Goal: Task Accomplishment & Management: Complete application form

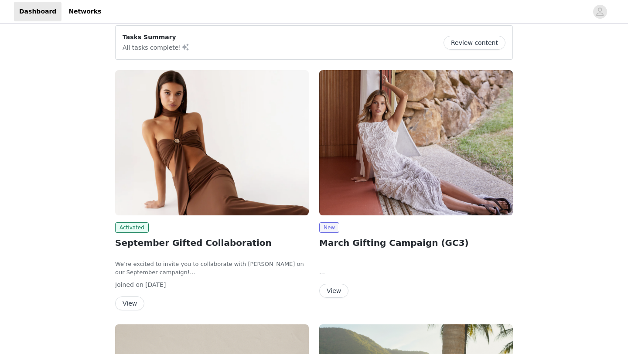
scroll to position [84, 0]
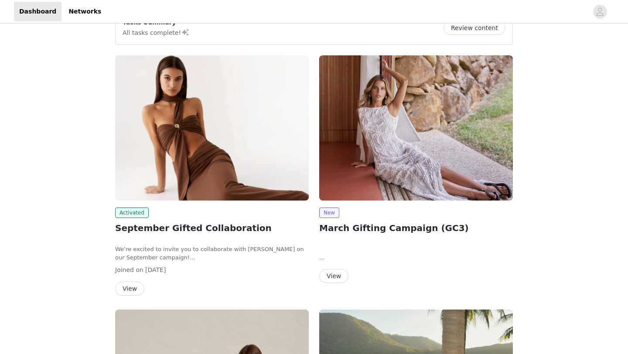
click at [157, 233] on h2 "September Gifted Collaboration" at bounding box center [212, 228] width 194 height 13
click at [138, 287] on button "View" at bounding box center [129, 289] width 29 height 14
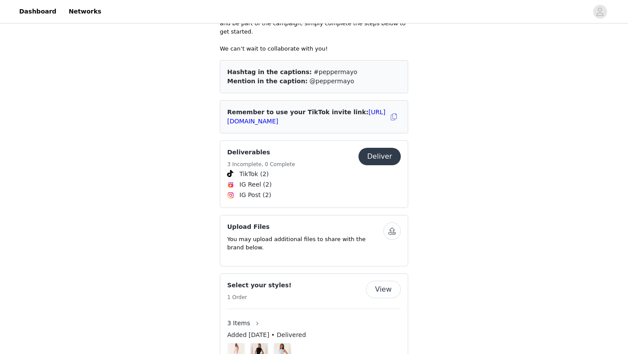
scroll to position [288, 0]
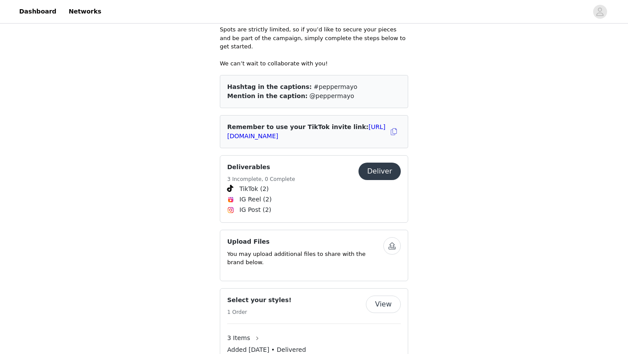
click at [384, 163] on button "Deliver" at bounding box center [380, 171] width 42 height 17
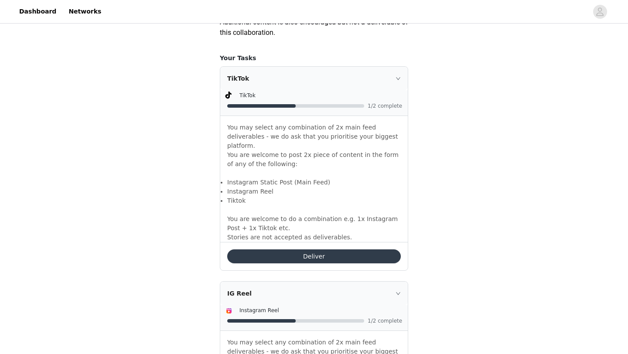
scroll to position [536, 0]
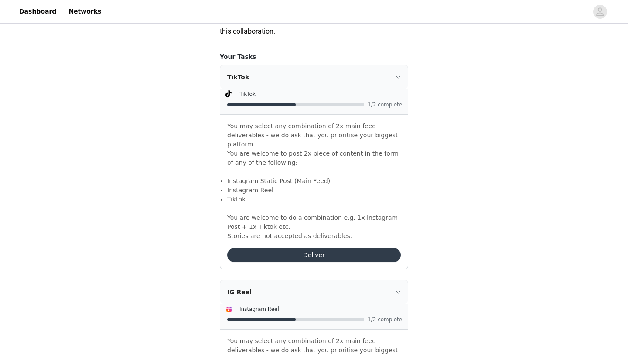
click at [308, 248] on button "Deliver" at bounding box center [314, 255] width 174 height 14
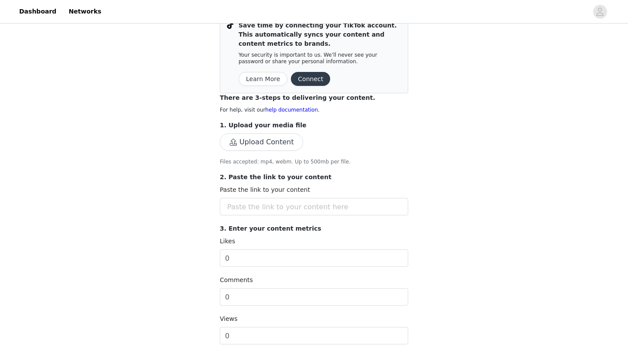
scroll to position [91, 0]
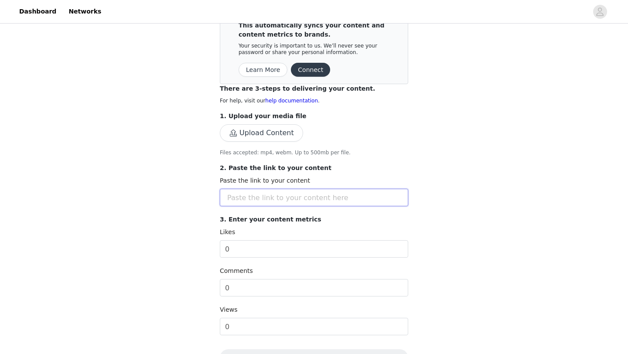
click at [273, 202] on input "text" at bounding box center [314, 197] width 188 height 17
paste input "[URL][DOMAIN_NAME]"
type input "[URL][DOMAIN_NAME]"
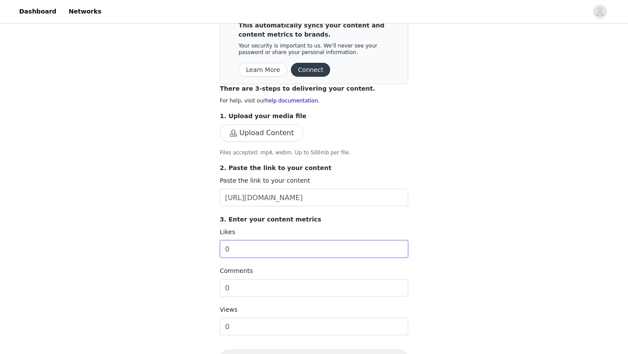
drag, startPoint x: 256, startPoint y: 254, endPoint x: 216, endPoint y: 253, distance: 40.2
click at [216, 253] on section "Back Save time by connecting your TikTok account. This automatically syncs your…" at bounding box center [313, 245] width 209 height 544
click at [188, 239] on div "Complete Task Back Save time by connecting your TikTok account. This automatica…" at bounding box center [314, 226] width 628 height 583
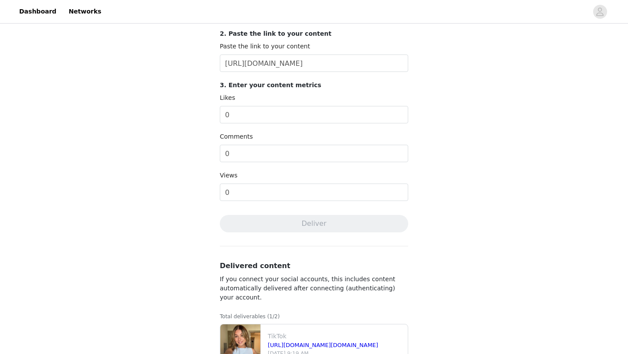
scroll to position [227, 0]
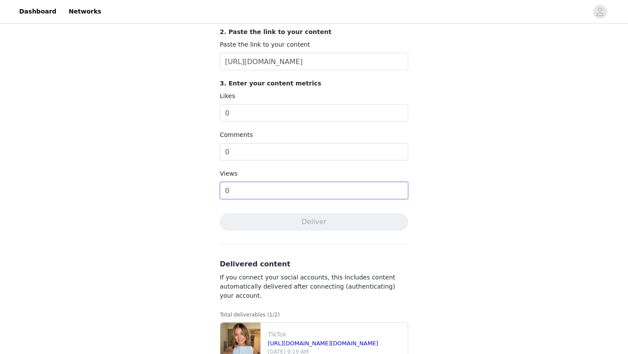
click at [246, 188] on input "0" at bounding box center [314, 190] width 188 height 17
drag, startPoint x: 246, startPoint y: 188, endPoint x: 238, endPoint y: 188, distance: 7.9
click at [238, 188] on input "0" at bounding box center [314, 190] width 188 height 17
type input "654"
click at [236, 150] on input "0" at bounding box center [314, 151] width 188 height 17
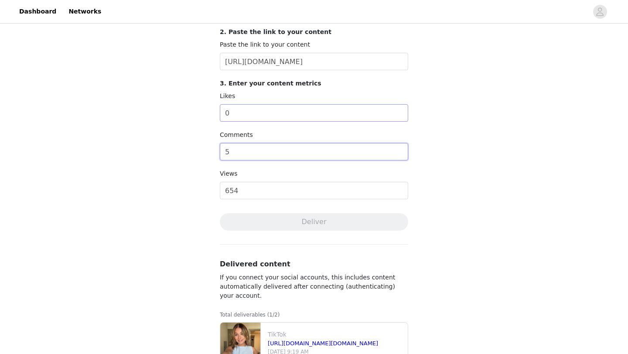
type input "5"
click at [236, 116] on input "0" at bounding box center [314, 112] width 188 height 17
drag, startPoint x: 236, startPoint y: 116, endPoint x: 195, endPoint y: 110, distance: 41.9
click at [197, 112] on div "Complete Task Back Save time by connecting your TikTok account. This automatica…" at bounding box center [314, 89] width 628 height 583
type input "51"
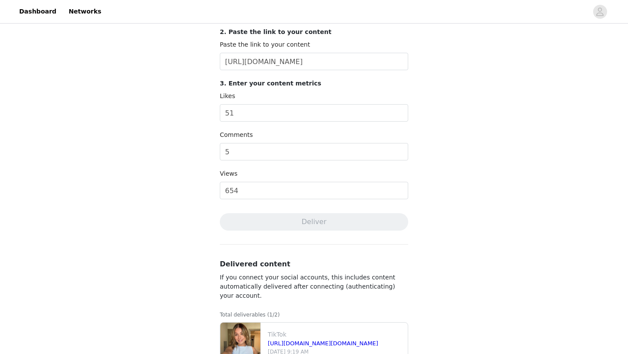
click at [188, 177] on div "Complete Task Back Save time by connecting your TikTok account. This automatica…" at bounding box center [314, 89] width 628 height 583
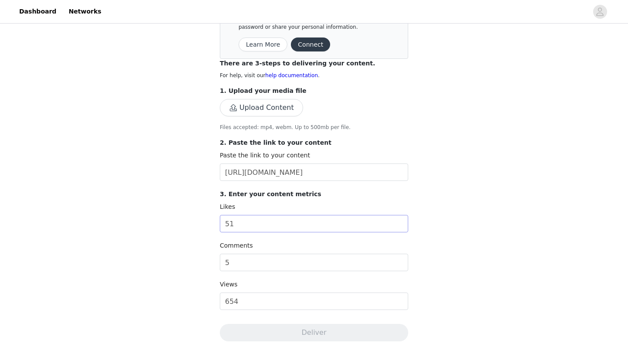
scroll to position [116, 0]
click at [280, 109] on button "Upload Content" at bounding box center [261, 107] width 83 height 17
drag, startPoint x: 352, startPoint y: 175, endPoint x: 166, endPoint y: 174, distance: 186.3
click at [166, 174] on div "Complete Task Back Save time by connecting your TikTok account. This automatica…" at bounding box center [314, 201] width 628 height 583
paste input "v1Tn"
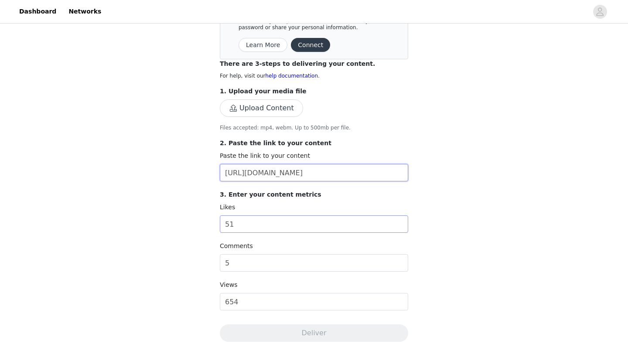
type input "[URL][DOMAIN_NAME]"
click at [244, 223] on input "51" at bounding box center [314, 223] width 188 height 17
type input "57"
click at [241, 268] on input "5" at bounding box center [314, 262] width 188 height 17
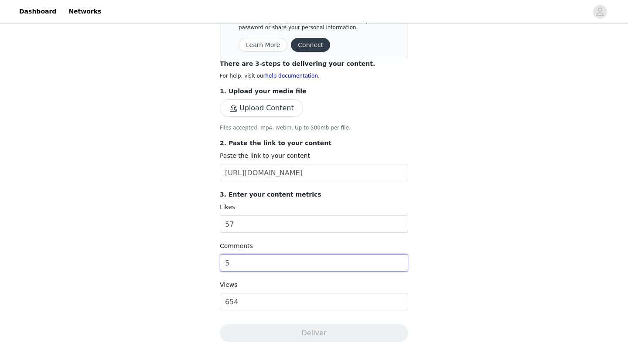
click at [241, 268] on input "5" at bounding box center [314, 262] width 188 height 17
type input "6"
click at [257, 301] on input "654" at bounding box center [314, 301] width 188 height 17
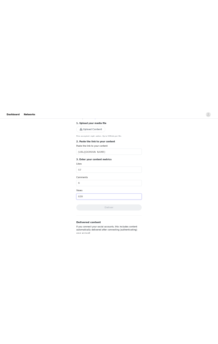
scroll to position [171, 0]
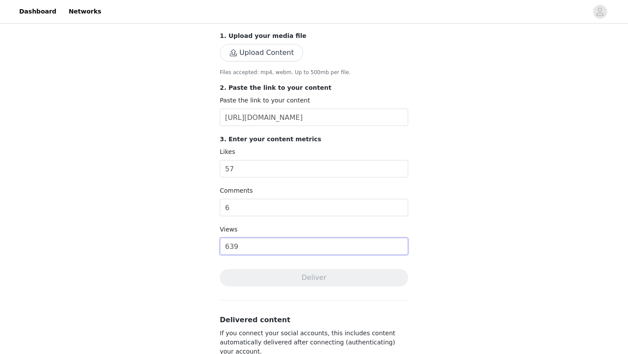
type input "639"
click at [277, 51] on button "Upload Content" at bounding box center [261, 52] width 83 height 17
click at [362, 19] on link "Close" at bounding box center [366, 16] width 17 height 7
click at [260, 53] on button "Upload Content" at bounding box center [261, 52] width 83 height 17
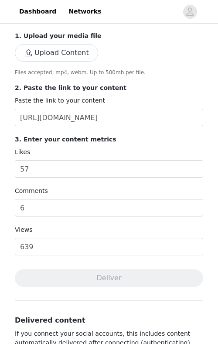
click at [88, 46] on button "Upload Content" at bounding box center [56, 52] width 83 height 17
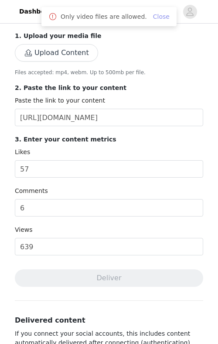
click at [157, 17] on link "Close" at bounding box center [161, 16] width 17 height 7
click at [162, 17] on link "Close" at bounding box center [161, 16] width 17 height 7
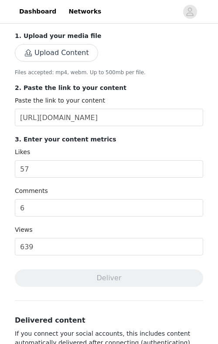
click at [63, 47] on button "Upload Content" at bounding box center [56, 52] width 83 height 17
click at [74, 52] on button "Upload Content" at bounding box center [56, 52] width 83 height 17
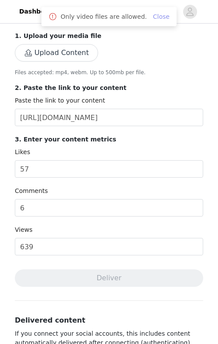
click at [153, 15] on link "Close" at bounding box center [161, 16] width 17 height 7
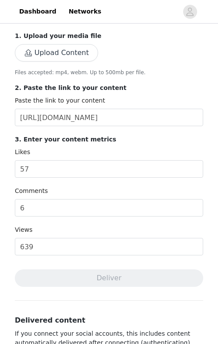
click at [61, 52] on button "Upload Content" at bounding box center [56, 52] width 83 height 17
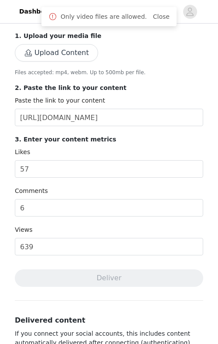
click at [46, 65] on div "1. Upload your media file Upload Content Files accepted: mp4, webm. Up to 500mb…" at bounding box center [109, 53] width 188 height 45
click at [42, 52] on button "Upload Content" at bounding box center [56, 52] width 83 height 17
click at [153, 14] on link "Close" at bounding box center [161, 16] width 17 height 7
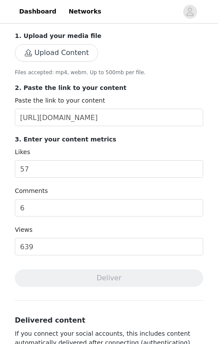
click at [71, 47] on button "Upload Content" at bounding box center [56, 52] width 83 height 17
click at [56, 45] on button "Upload Content" at bounding box center [56, 52] width 83 height 17
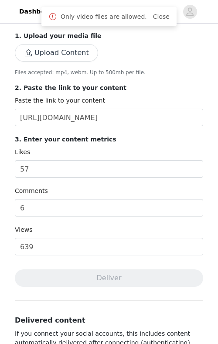
click at [153, 19] on link "Close" at bounding box center [161, 16] width 17 height 7
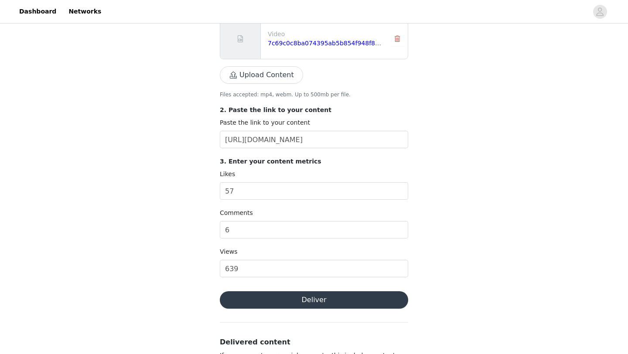
scroll to position [302, 0]
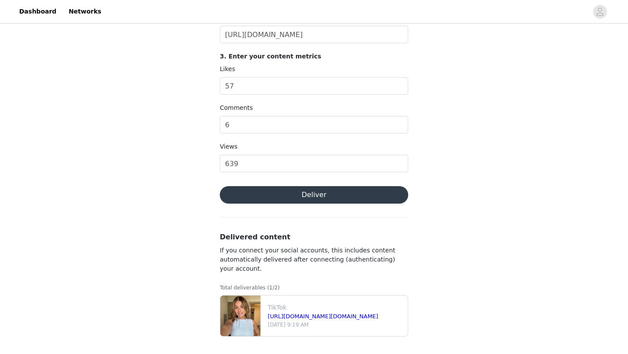
click at [257, 190] on button "Deliver" at bounding box center [314, 194] width 188 height 17
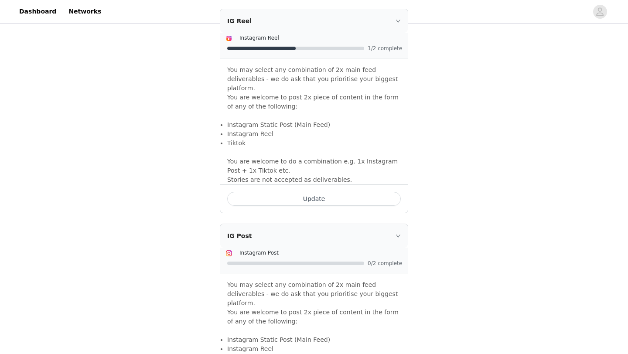
scroll to position [810, 0]
